Goal: Navigation & Orientation: Find specific page/section

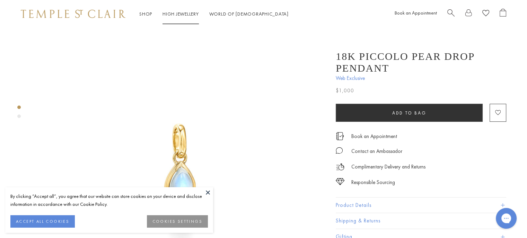
click at [188, 14] on link "High Jewellery High Jewellery" at bounding box center [180, 14] width 36 height 6
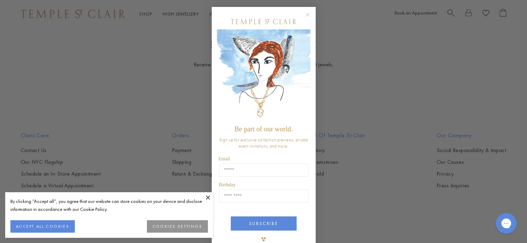
scroll to position [817, 0]
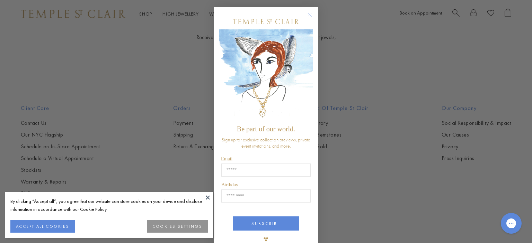
click at [307, 14] on circle "Close dialog" at bounding box center [310, 15] width 8 height 8
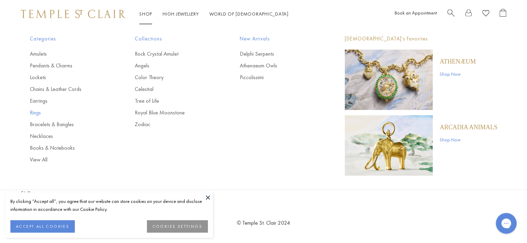
click at [37, 114] on link "Rings" at bounding box center [68, 113] width 77 height 8
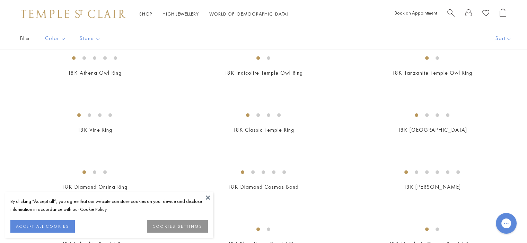
scroll to position [176, 0]
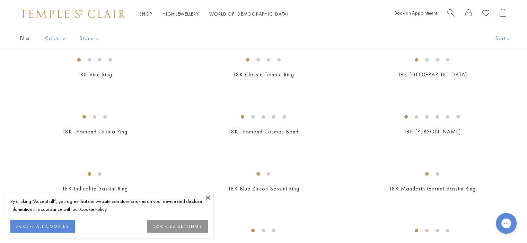
click at [206, 199] on button at bounding box center [208, 197] width 10 height 10
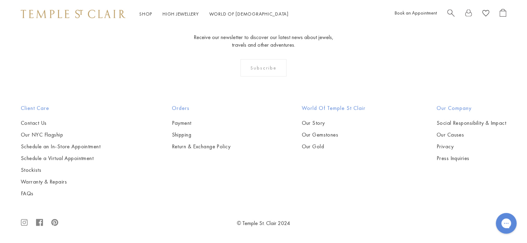
scroll to position [3292, 0]
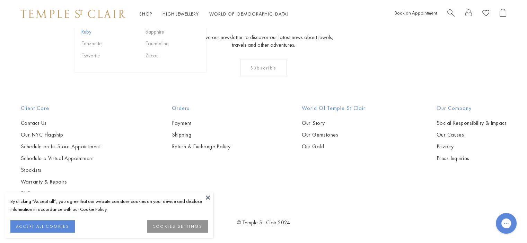
scroll to position [512, 0]
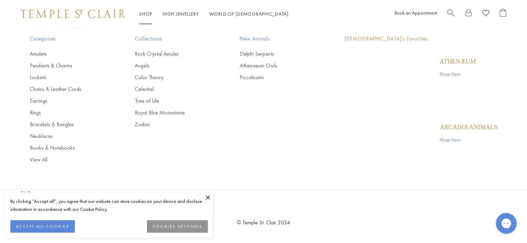
click at [144, 15] on link "Shop Shop" at bounding box center [145, 14] width 13 height 6
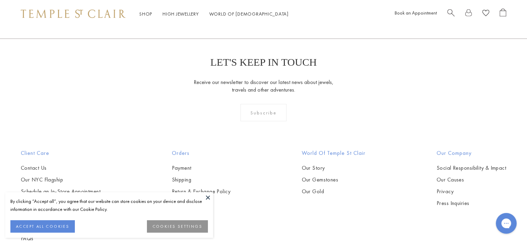
scroll to position [2030, 0]
